Goal: Transaction & Acquisition: Purchase product/service

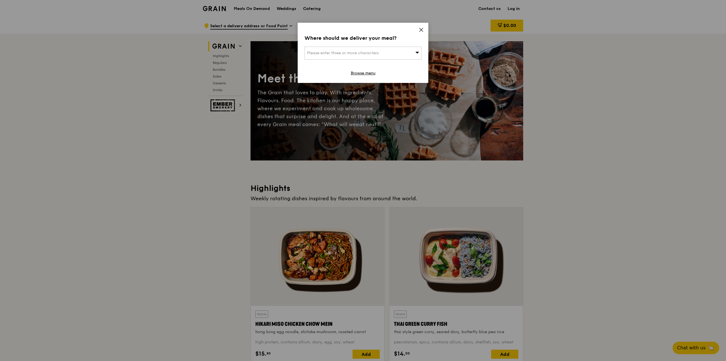
click at [419, 29] on icon at bounding box center [421, 29] width 5 height 5
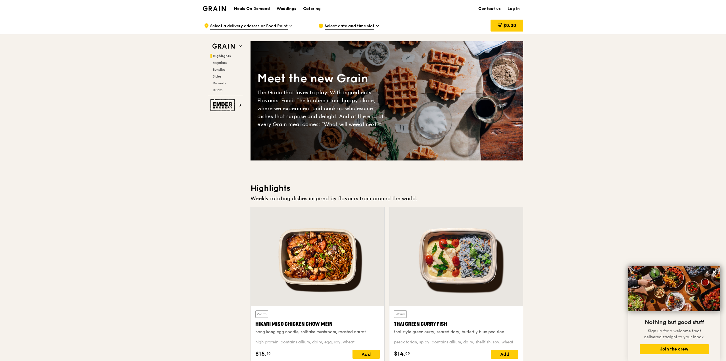
click at [279, 28] on span "Select a delivery address or Food Point" at bounding box center [249, 26] width 78 height 6
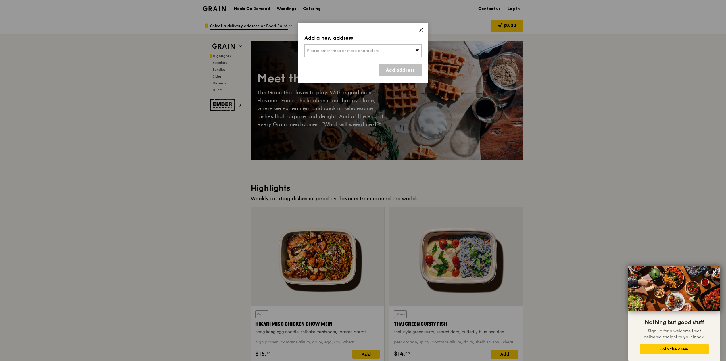
click at [400, 55] on div "Please enter three or more characters" at bounding box center [362, 50] width 117 height 13
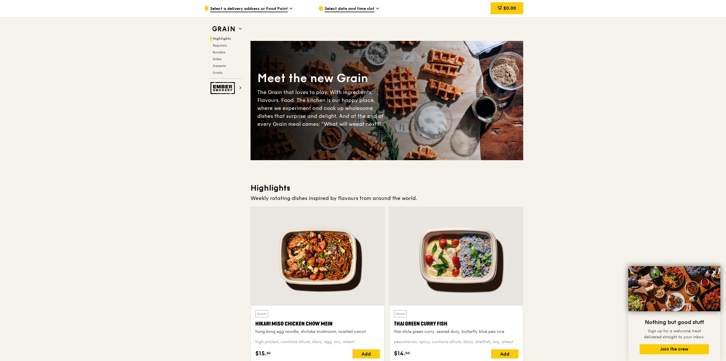
scroll to position [114, 0]
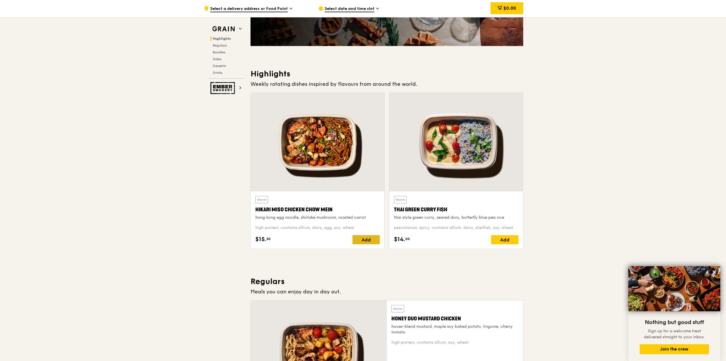
click at [362, 240] on div "Add" at bounding box center [365, 239] width 27 height 9
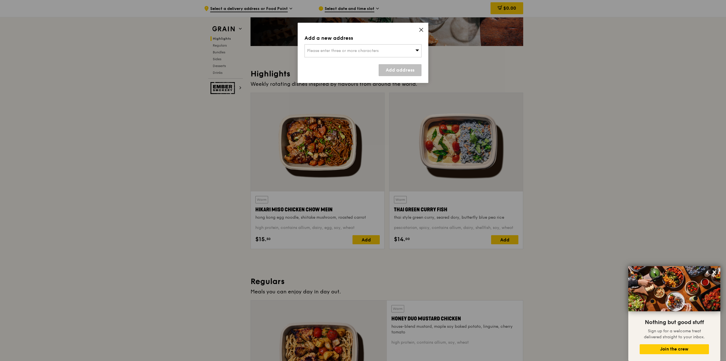
click at [386, 49] on div "Please enter three or more characters" at bounding box center [362, 50] width 117 height 13
type input "098412"
click at [364, 69] on div at bounding box center [363, 70] width 116 height 7
click at [327, 62] on div "19 [GEOGRAPHIC_DATA]" at bounding box center [349, 62] width 84 height 6
click at [400, 69] on link "Add address" at bounding box center [400, 70] width 43 height 12
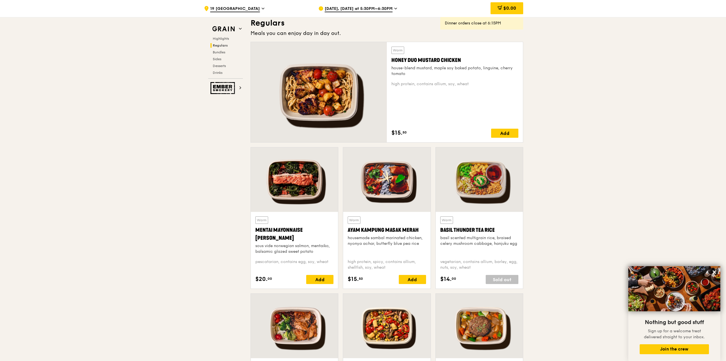
scroll to position [541, 0]
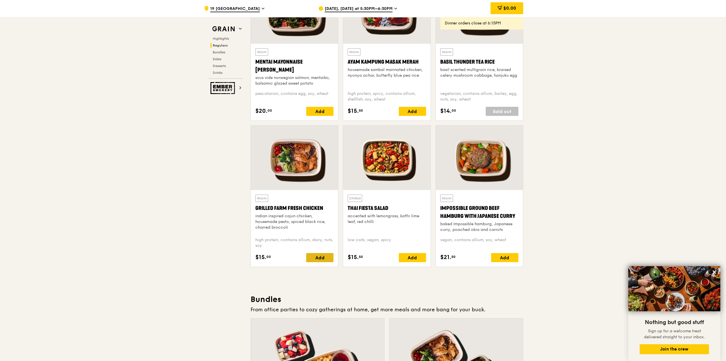
click at [324, 257] on div "Add" at bounding box center [319, 257] width 27 height 9
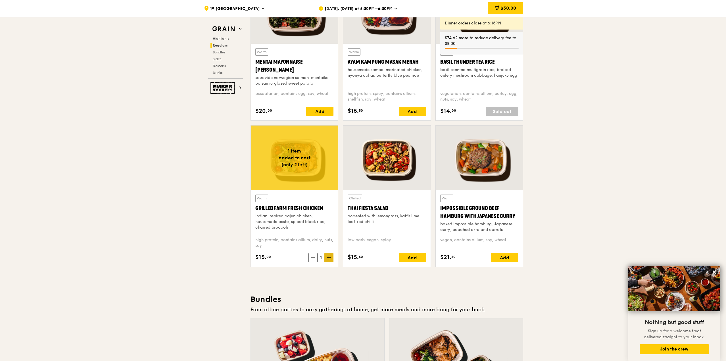
click at [332, 258] on span at bounding box center [328, 257] width 9 height 9
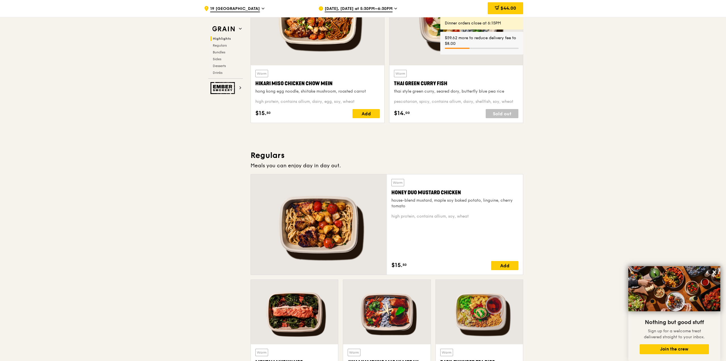
scroll to position [190, 0]
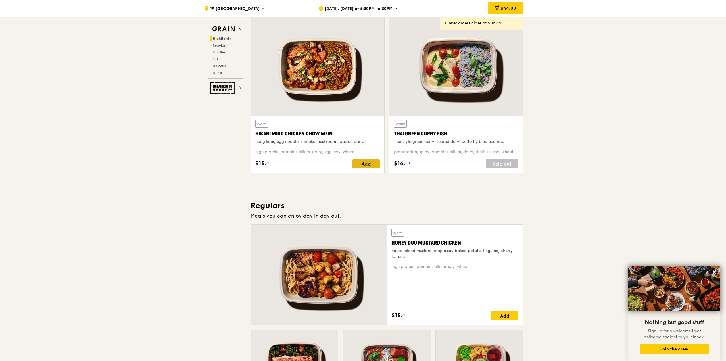
click at [365, 160] on div "Add" at bounding box center [365, 163] width 27 height 9
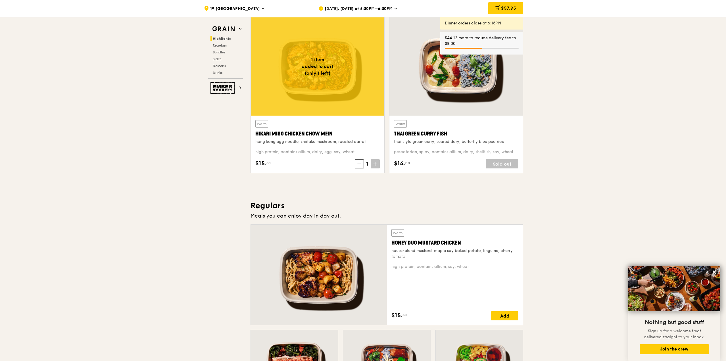
click at [379, 166] on span at bounding box center [375, 163] width 9 height 9
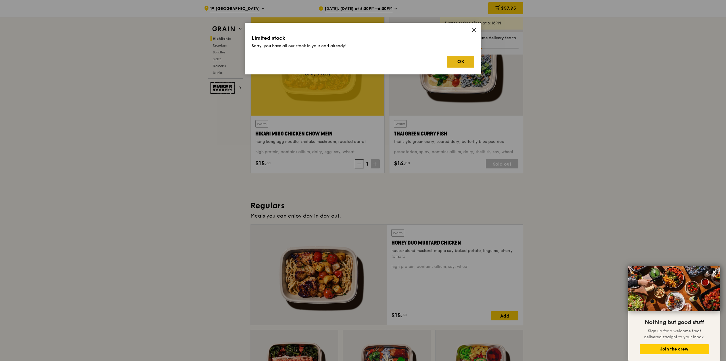
click at [465, 61] on button "OK" at bounding box center [460, 62] width 27 height 12
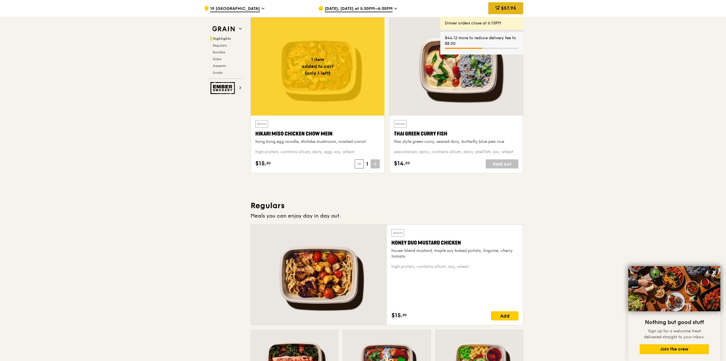
click at [502, 9] on span "$57.95" at bounding box center [508, 7] width 15 height 5
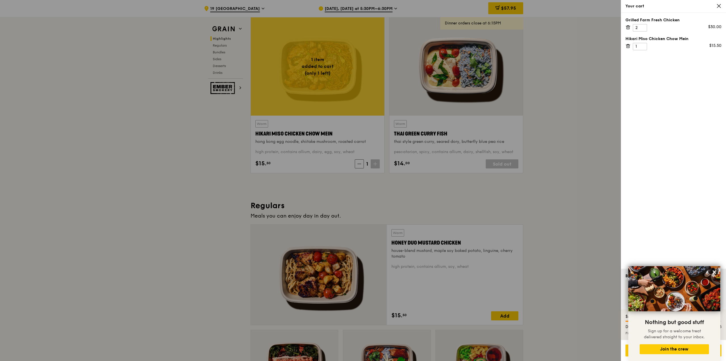
click at [600, 85] on div at bounding box center [363, 180] width 726 height 361
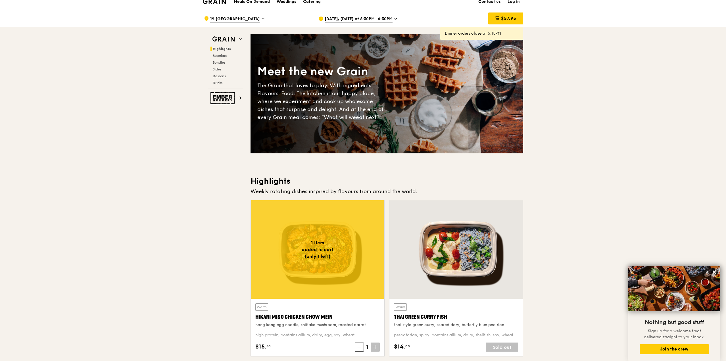
scroll to position [0, 0]
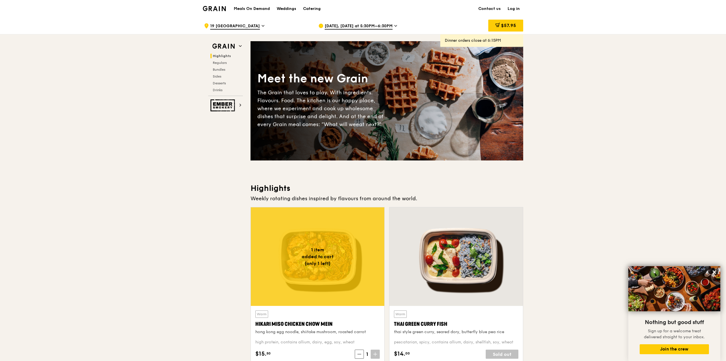
click at [394, 29] on span at bounding box center [395, 26] width 3 height 7
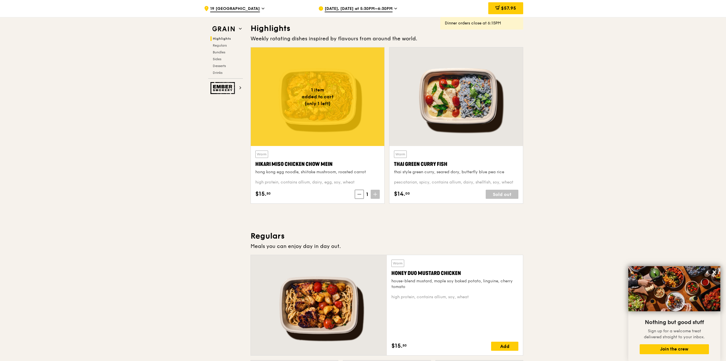
scroll to position [328, 0]
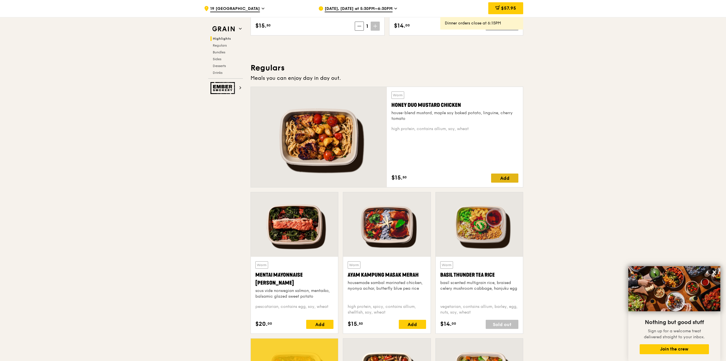
click at [501, 177] on div "Add" at bounding box center [504, 178] width 27 height 9
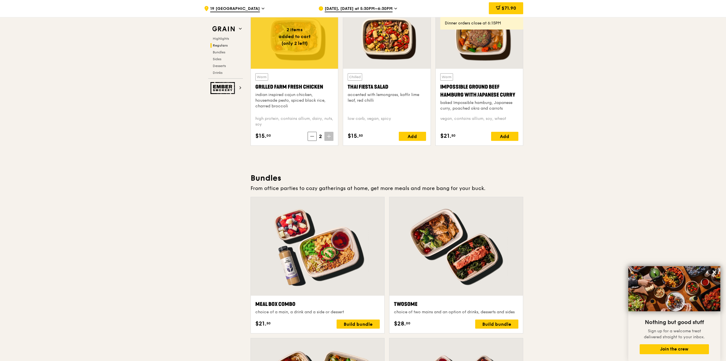
scroll to position [412, 0]
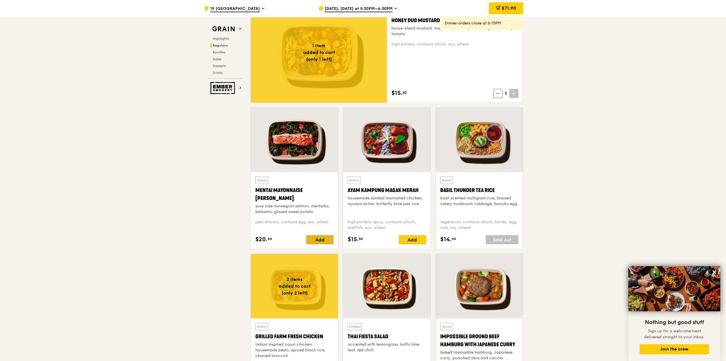
click at [326, 242] on div "Add" at bounding box center [319, 239] width 27 height 9
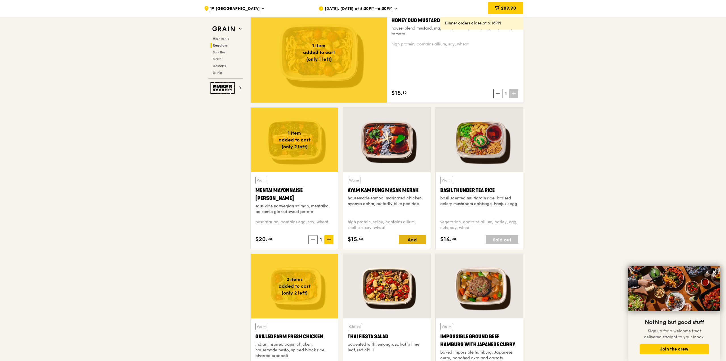
click at [421, 241] on div "Add" at bounding box center [412, 239] width 27 height 9
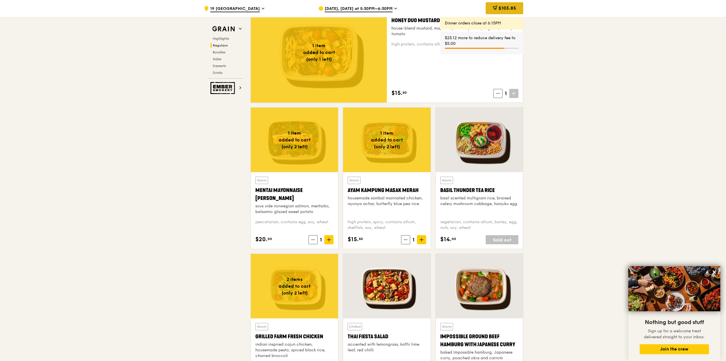
click at [503, 7] on span "$103.85" at bounding box center [507, 7] width 18 height 5
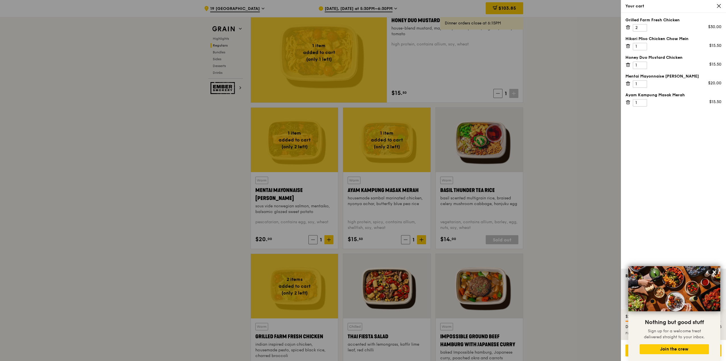
click at [710, 270] on img at bounding box center [674, 288] width 92 height 45
click at [710, 271] on button at bounding box center [714, 271] width 9 height 9
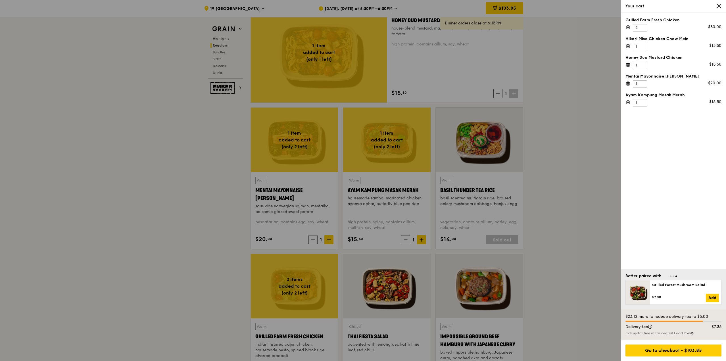
click at [527, 156] on div at bounding box center [363, 180] width 726 height 361
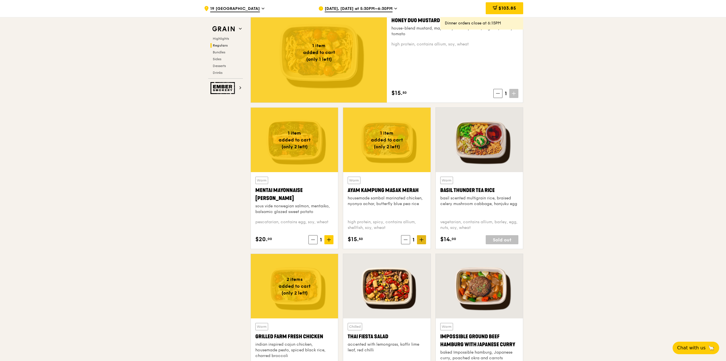
click at [421, 239] on icon at bounding box center [421, 239] width 0 height 3
click at [511, 6] on span "$117.80" at bounding box center [508, 7] width 16 height 5
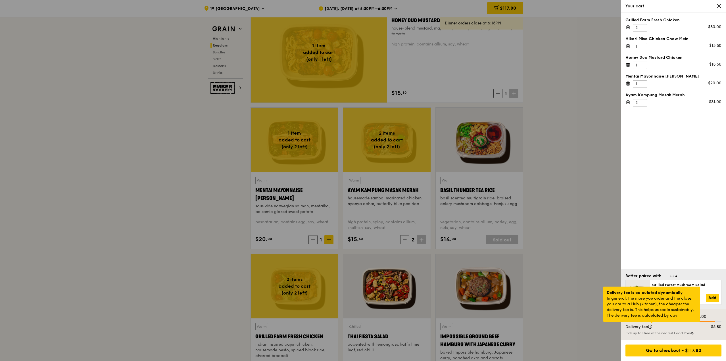
click at [650, 323] on div at bounding box center [651, 322] width 3 height 1
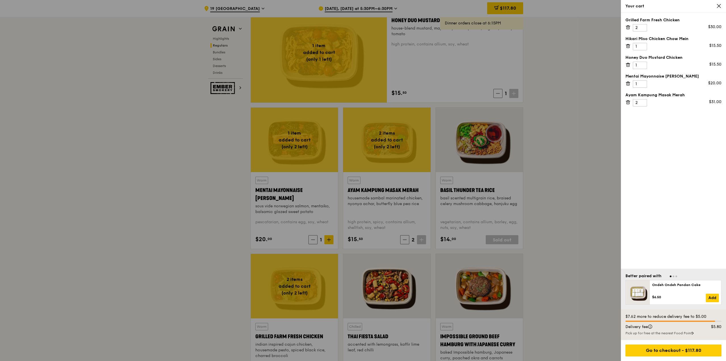
click at [310, 216] on div at bounding box center [363, 180] width 726 height 361
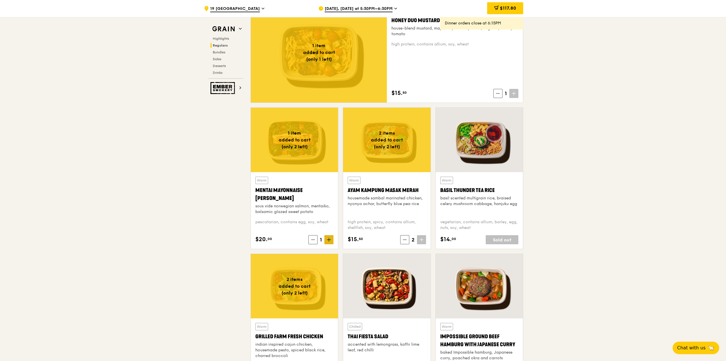
click at [329, 238] on icon at bounding box center [329, 240] width 4 height 4
click at [504, 5] on div "$135.95" at bounding box center [504, 8] width 37 height 12
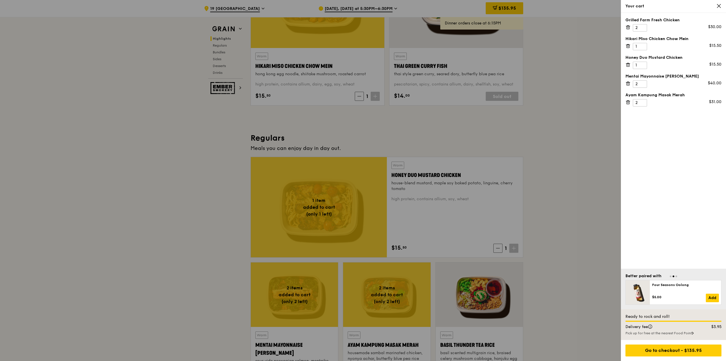
scroll to position [87, 0]
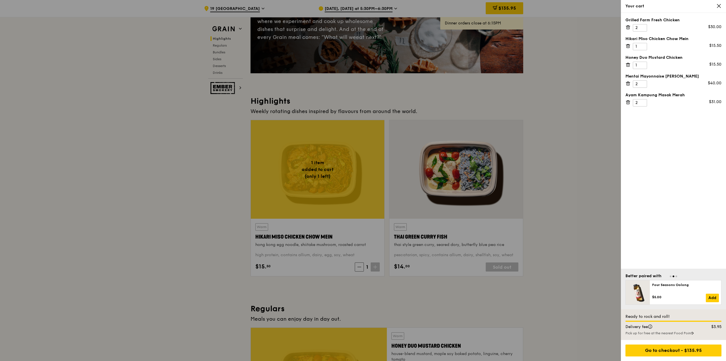
click at [548, 134] on div at bounding box center [363, 180] width 726 height 361
